Goal: Browse casually

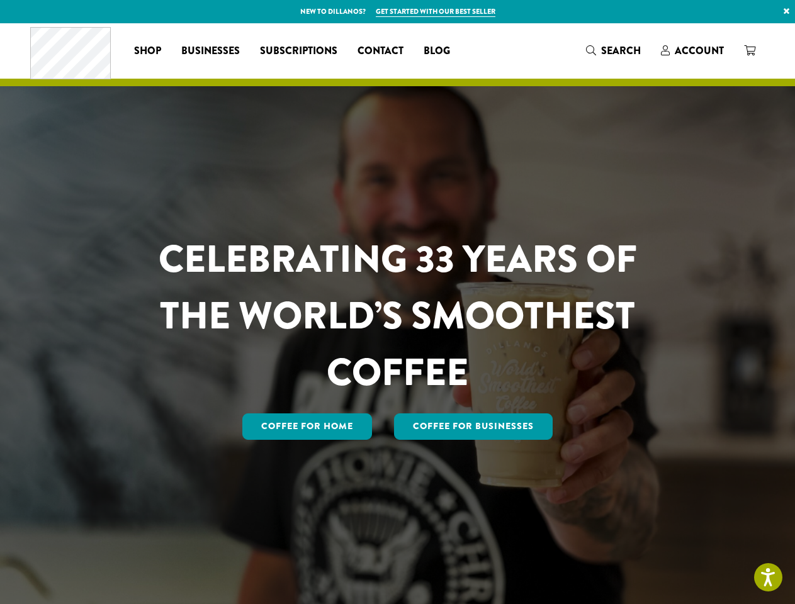
click at [397, 302] on h1 "CELEBRATING 33 YEARS OF THE WORLD’S SMOOTHEST COFFEE" at bounding box center [398, 316] width 553 height 170
click at [786, 11] on link "×" at bounding box center [786, 11] width 17 height 23
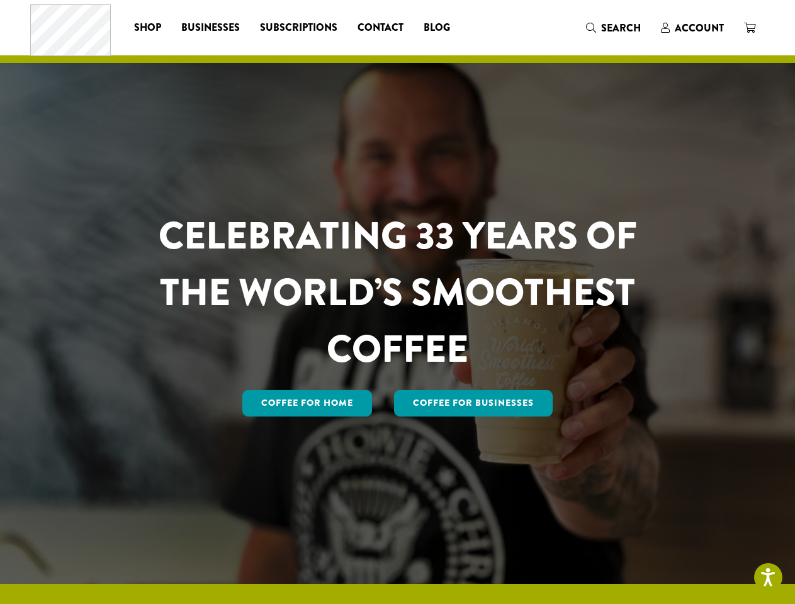
click at [614, 51] on div "Coffee All Coffees Best Sellers Blends Single Origins Dillanos Limited Organic …" at bounding box center [397, 28] width 735 height 52
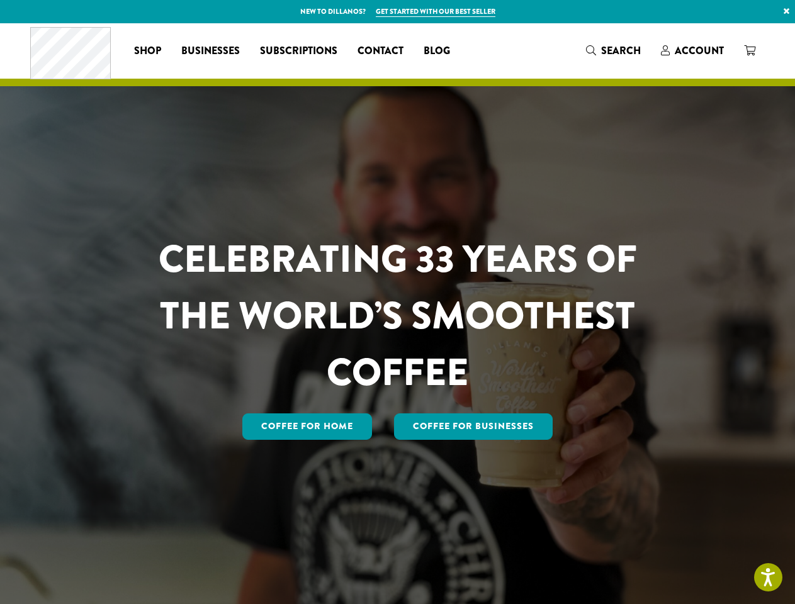
click at [397, 302] on h1 "CELEBRATING 33 YEARS OF THE WORLD’S SMOOTHEST COFFEE" at bounding box center [398, 316] width 553 height 170
click at [786, 11] on link "×" at bounding box center [786, 11] width 17 height 23
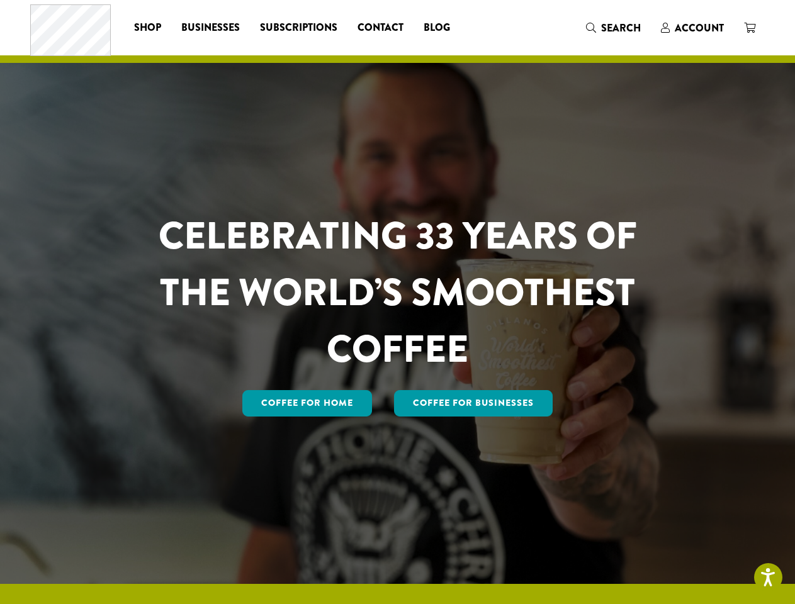
click at [614, 51] on div "Coffee All Coffees Best Sellers Blends Single Origins Dillanos Limited Organic …" at bounding box center [397, 28] width 735 height 52
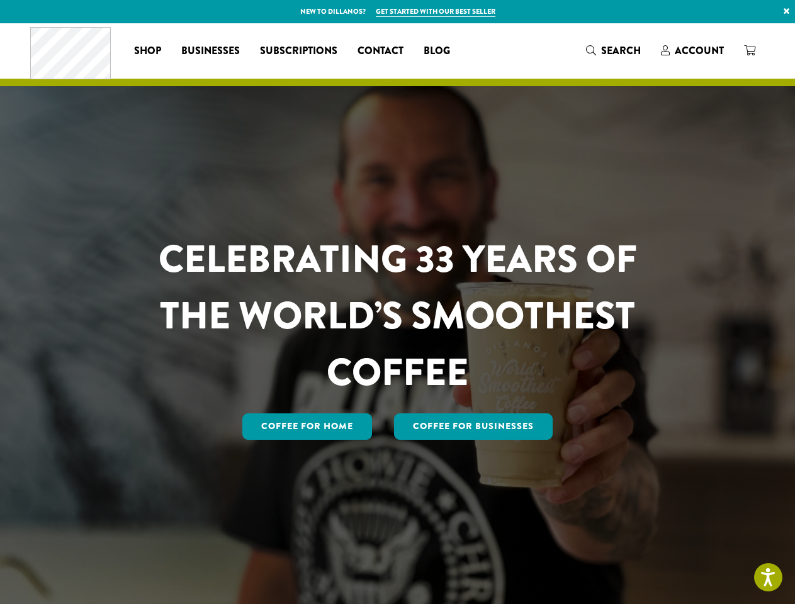
click at [397, 302] on h1 "CELEBRATING 33 YEARS OF THE WORLD’S SMOOTHEST COFFEE" at bounding box center [398, 316] width 553 height 170
click at [786, 11] on link "×" at bounding box center [786, 11] width 17 height 23
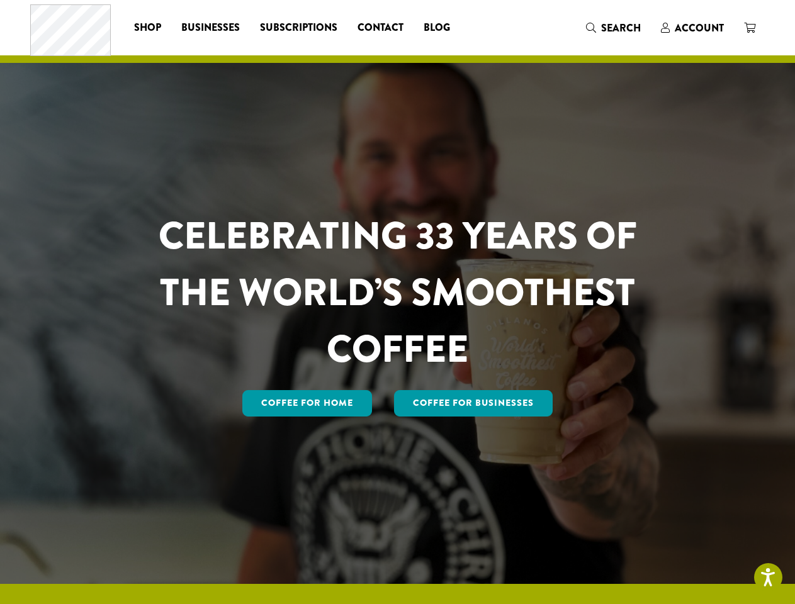
click at [614, 51] on div "Coffee All Coffees Best Sellers Blends Single Origins Dillanos Limited Organic …" at bounding box center [397, 28] width 735 height 52
